Goal: Transaction & Acquisition: Book appointment/travel/reservation

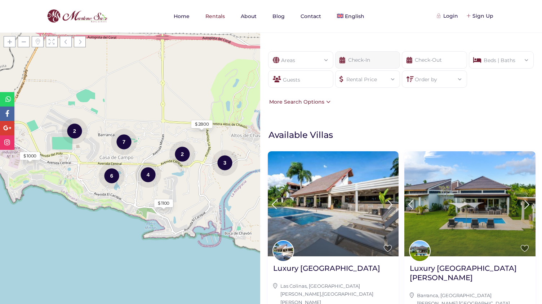
click at [373, 62] on input "text" at bounding box center [367, 59] width 65 height 17
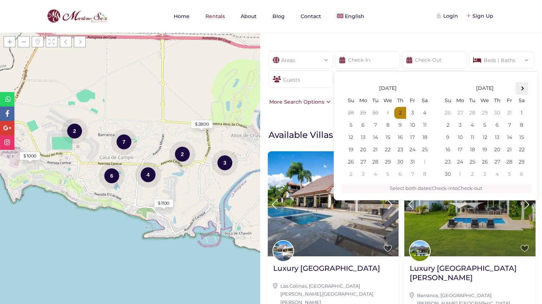
click at [521, 88] on span at bounding box center [522, 89] width 4 height 4
click at [523, 89] on th at bounding box center [522, 88] width 12 height 12
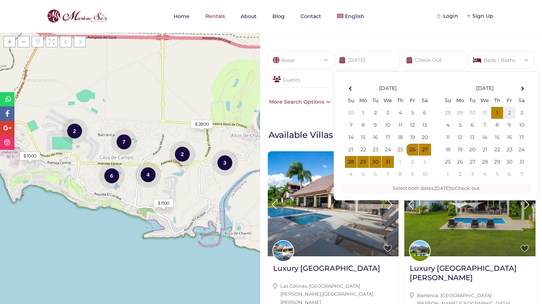
type input "12-26-2025"
type input "01-02-2026"
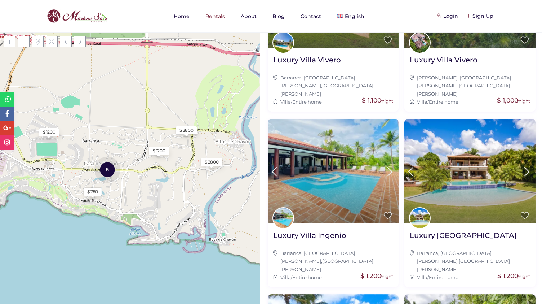
scroll to position [452, 0]
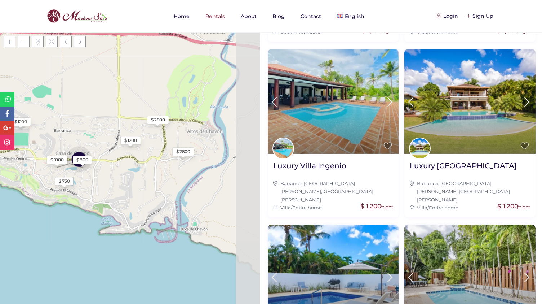
drag, startPoint x: 221, startPoint y: 205, endPoint x: 137, endPoint y: 207, distance: 84.0
click at [137, 207] on div "Loading Maps $ 1200 $ 750 $ 1200 5 $ 2800 $ 2800 $ 800 $ 1000 + − Leaflet | © O…" at bounding box center [130, 167] width 260 height 271
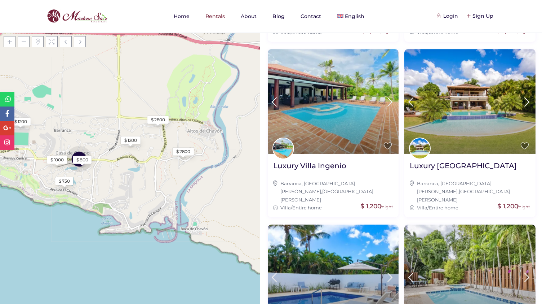
click at [185, 149] on div "$ 2800" at bounding box center [183, 151] width 14 height 6
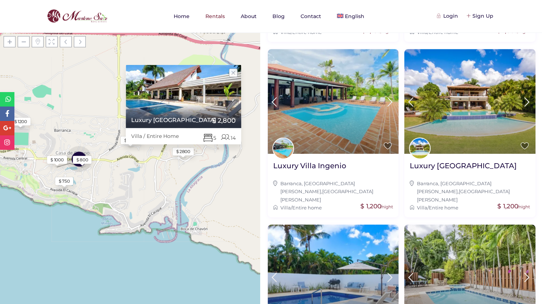
click at [160, 158] on div "Loading Maps $ 1200 $ 750 $ 1200 5 $ 2800 $ 2800 $ 800 $ 1000 Luxury Villa Coli…" at bounding box center [130, 167] width 260 height 271
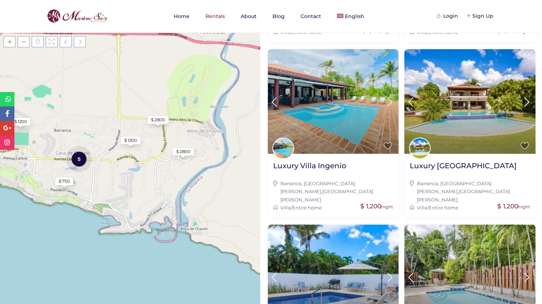
click at [159, 122] on div "$ 2800" at bounding box center [158, 119] width 14 height 6
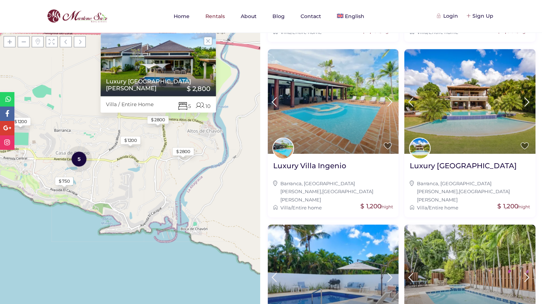
click at [153, 74] on div at bounding box center [158, 84] width 115 height 24
click at [160, 120] on div "Luxury Villa Cañas Villa / Entire Home 10 5 $ 2,800" at bounding box center [157, 119] width 33 height 5
click at [154, 120] on div "Luxury Villa Cañas Villa / Entire Home 10 5 $ 2,800" at bounding box center [157, 119] width 33 height 5
click at [129, 139] on div "$ 1200" at bounding box center [130, 140] width 13 height 6
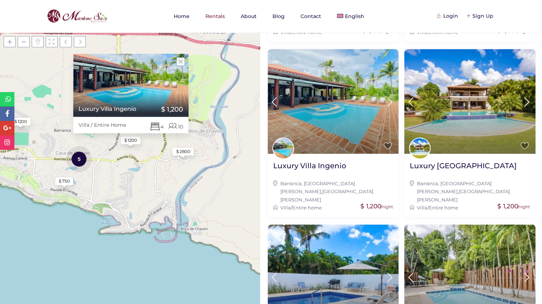
click at [150, 180] on div "Loading Maps $ 1200 $ 750 $ 1200 5 $ 2800 $ 2800 Luxury Villa Ingenio Villa / E…" at bounding box center [130, 167] width 260 height 271
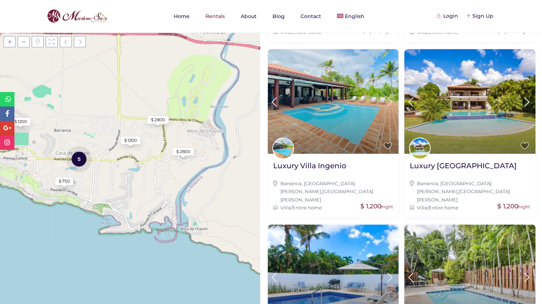
click at [159, 121] on div "$ 2800" at bounding box center [158, 119] width 14 height 6
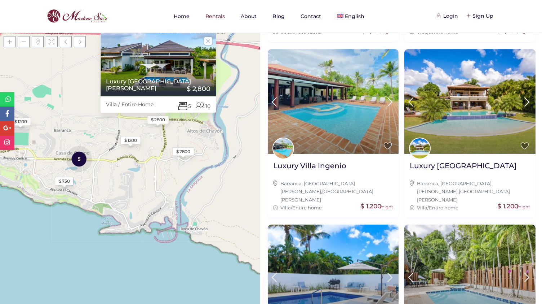
click at [176, 80] on div at bounding box center [158, 84] width 115 height 24
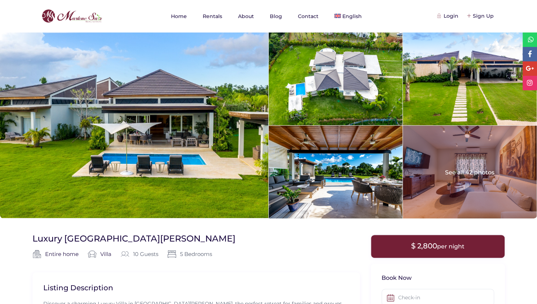
click at [458, 146] on div at bounding box center [470, 171] width 134 height 93
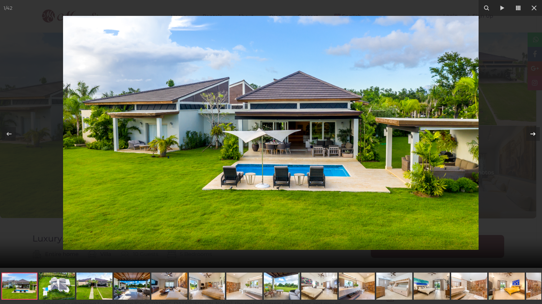
click at [534, 131] on icon at bounding box center [533, 133] width 9 height 9
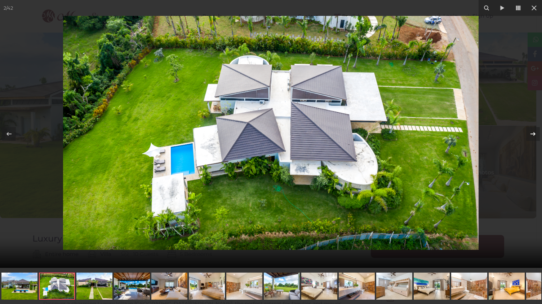
click at [534, 131] on icon at bounding box center [533, 133] width 9 height 9
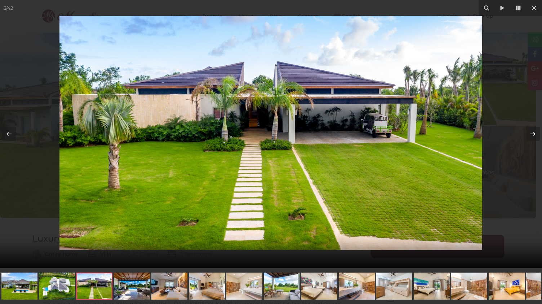
click at [534, 131] on icon at bounding box center [533, 133] width 9 height 9
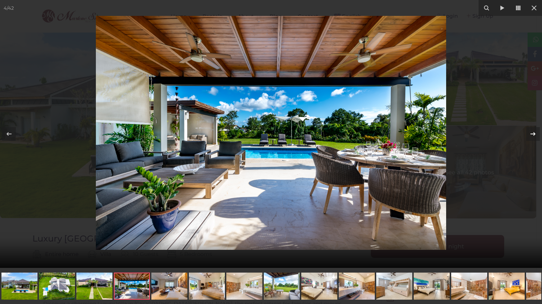
click at [534, 131] on icon at bounding box center [533, 133] width 9 height 9
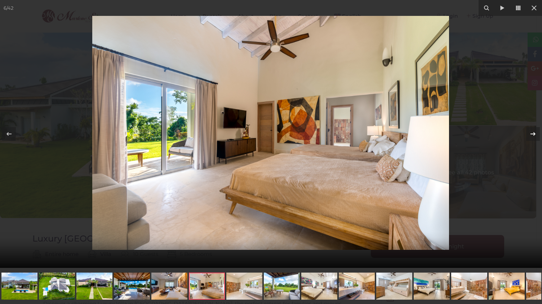
click at [534, 131] on icon at bounding box center [533, 133] width 9 height 9
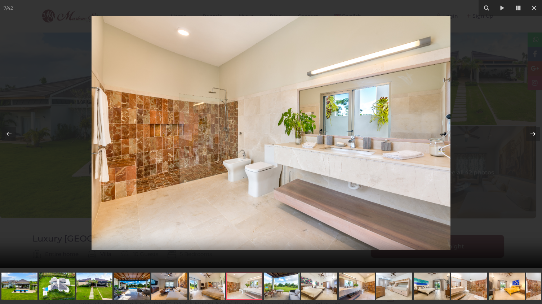
click at [534, 131] on icon at bounding box center [533, 133] width 9 height 9
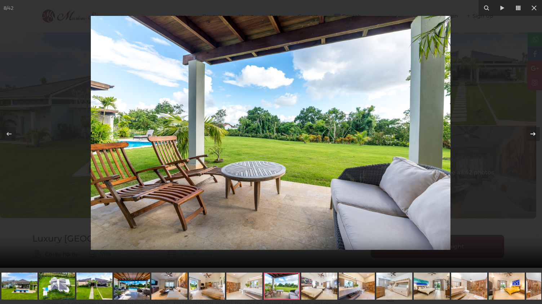
click at [534, 131] on icon at bounding box center [533, 133] width 9 height 9
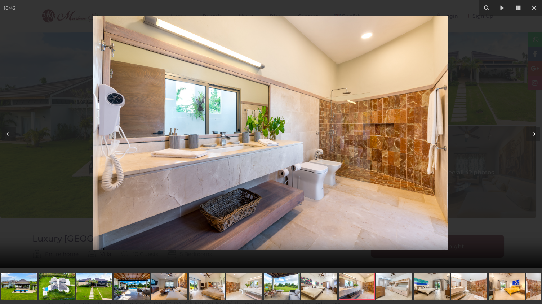
click at [534, 131] on icon at bounding box center [533, 133] width 9 height 9
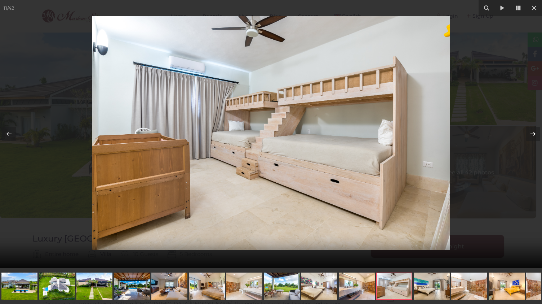
click at [534, 131] on icon at bounding box center [533, 133] width 9 height 9
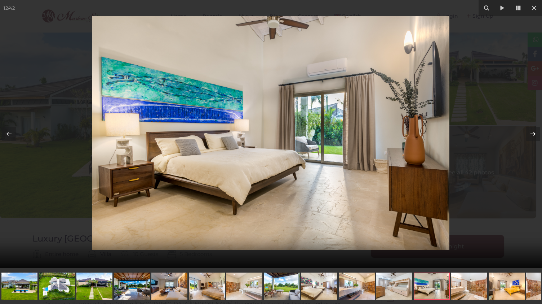
click at [534, 131] on icon at bounding box center [533, 133] width 9 height 9
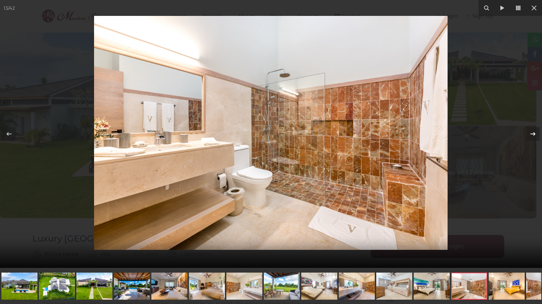
click at [534, 131] on icon at bounding box center [533, 133] width 9 height 9
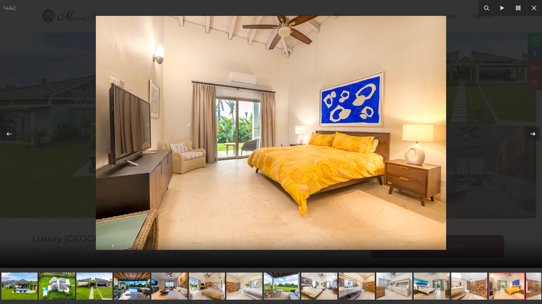
click at [534, 131] on icon at bounding box center [533, 133] width 9 height 9
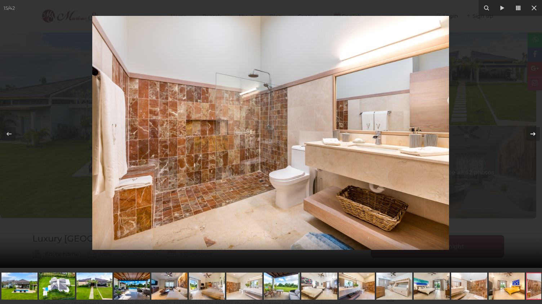
click at [534, 131] on icon at bounding box center [533, 133] width 9 height 9
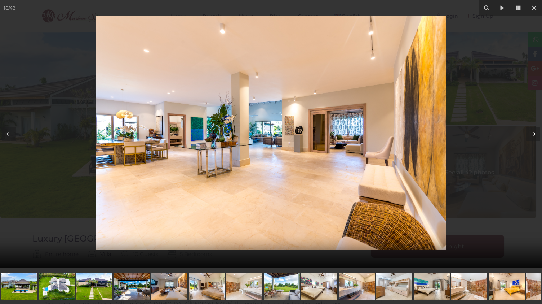
click at [534, 131] on icon at bounding box center [533, 133] width 9 height 9
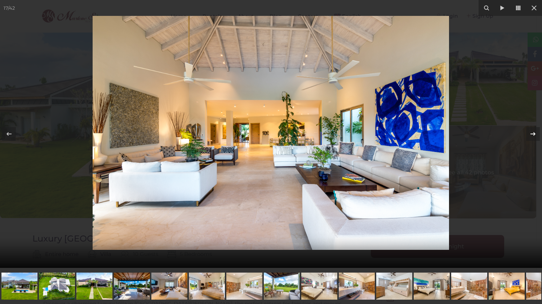
click at [534, 131] on icon at bounding box center [533, 133] width 9 height 9
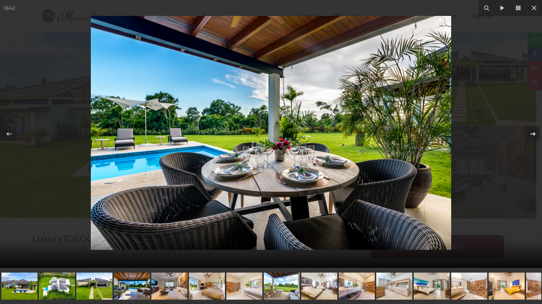
click at [534, 131] on icon at bounding box center [533, 133] width 9 height 9
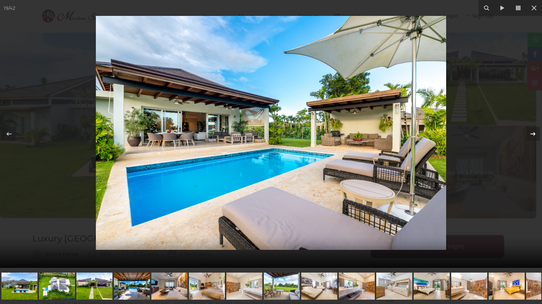
click at [534, 130] on icon at bounding box center [533, 133] width 9 height 9
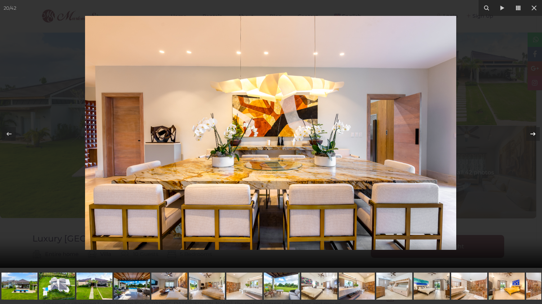
click at [534, 130] on icon at bounding box center [533, 133] width 9 height 9
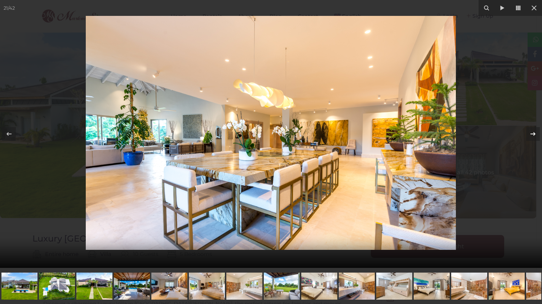
click at [534, 130] on icon at bounding box center [533, 133] width 9 height 9
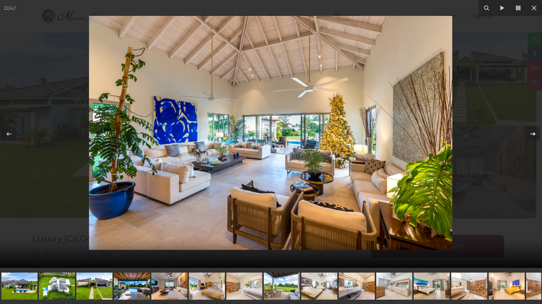
click at [534, 130] on icon at bounding box center [533, 133] width 9 height 9
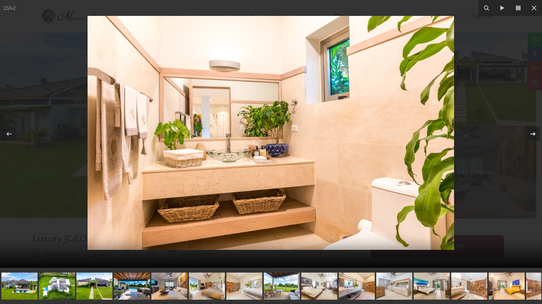
click at [534, 130] on icon at bounding box center [533, 133] width 9 height 9
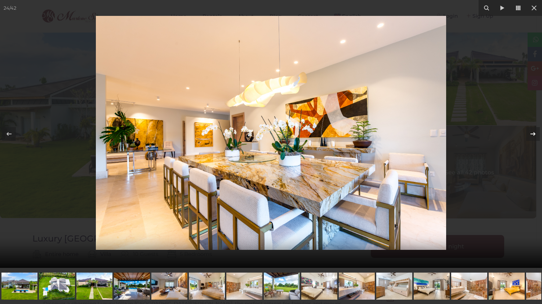
click at [529, 130] on icon at bounding box center [533, 133] width 9 height 9
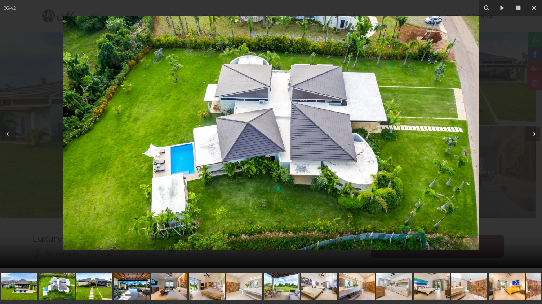
click at [529, 130] on icon at bounding box center [533, 133] width 9 height 9
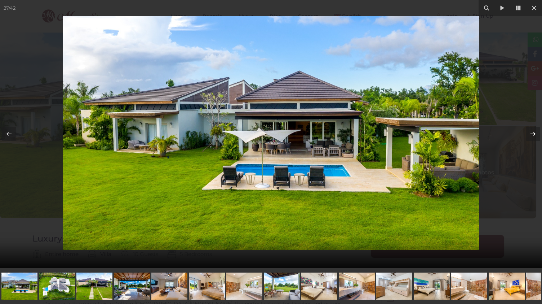
click at [529, 130] on icon at bounding box center [533, 133] width 9 height 9
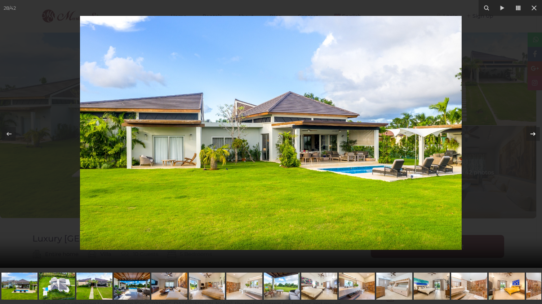
click at [529, 130] on icon at bounding box center [533, 133] width 9 height 9
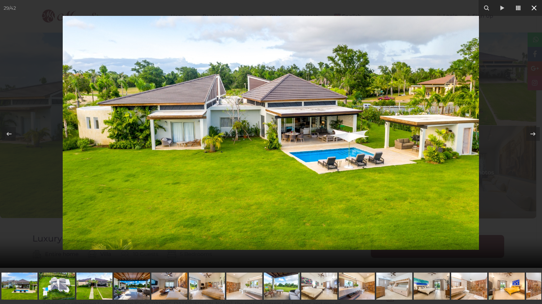
click at [534, 8] on icon at bounding box center [534, 7] width 5 height 5
